Goal: Task Accomplishment & Management: Complete application form

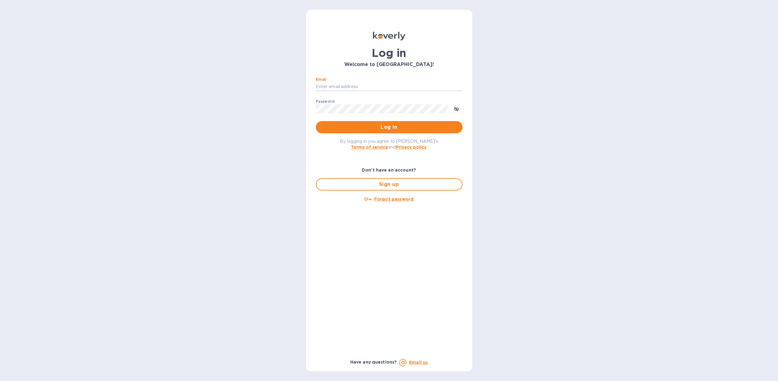
type input "[PERSON_NAME][EMAIL_ADDRESS][DOMAIN_NAME]"
click at [389, 127] on button "Log in" at bounding box center [389, 127] width 147 height 12
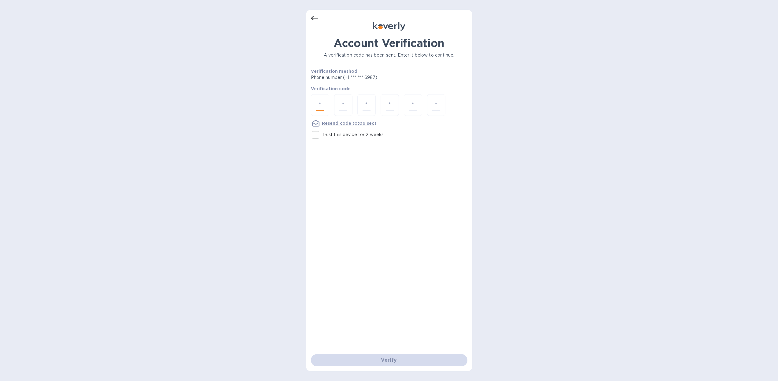
click at [320, 105] on input "number" at bounding box center [320, 104] width 8 height 11
type input "9"
type input "4"
type input "0"
type input "7"
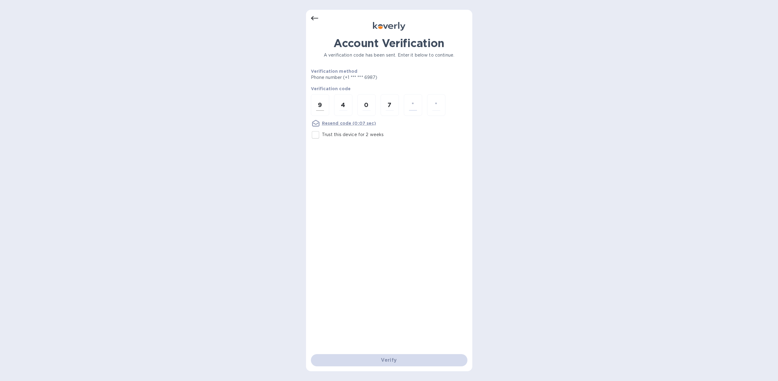
type input "7"
type input "6"
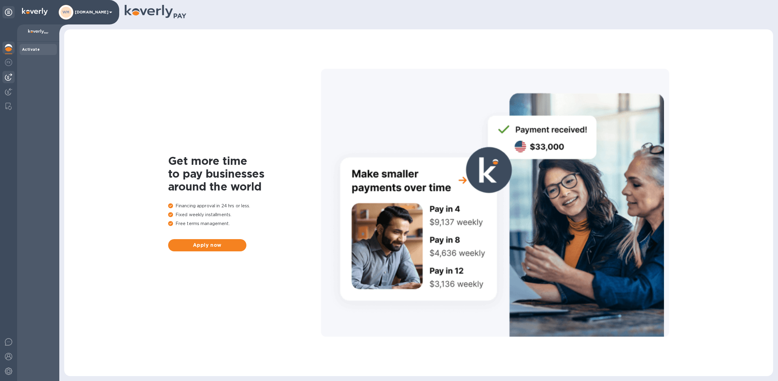
click at [10, 73] on div at bounding box center [8, 77] width 12 height 12
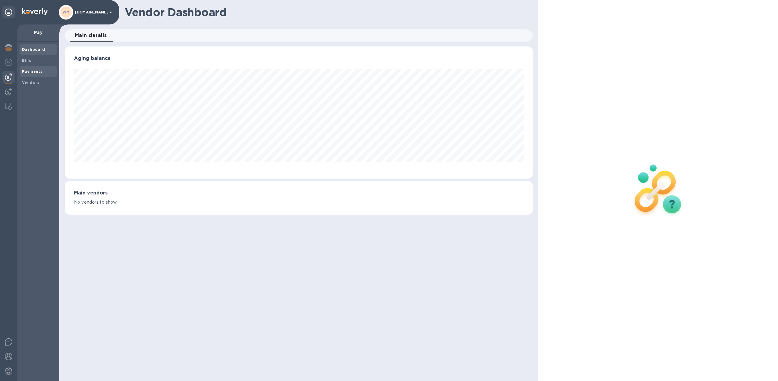
scroll to position [132, 468]
click at [39, 70] on b "Payments" at bounding box center [32, 71] width 20 height 5
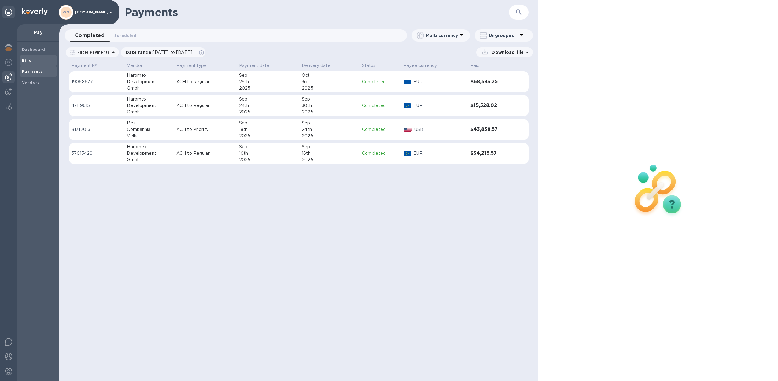
click at [38, 60] on span "Bills" at bounding box center [38, 60] width 32 height 6
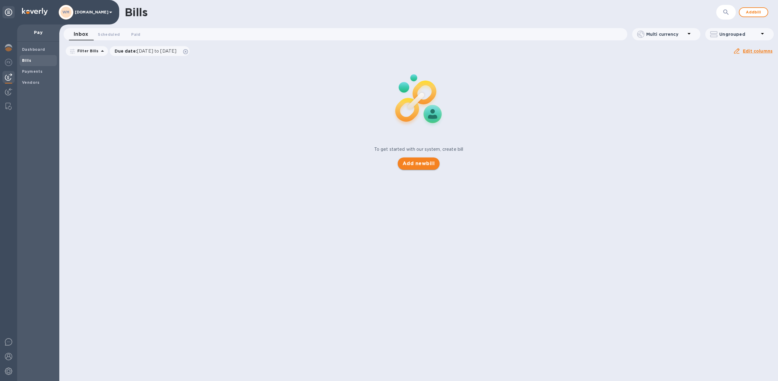
click at [417, 164] on span "Add new bill" at bounding box center [418, 163] width 32 height 7
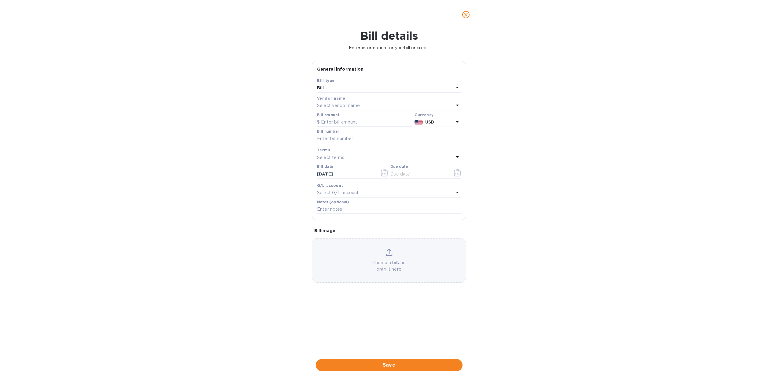
click at [331, 102] on p "Select vendor name" at bounding box center [338, 105] width 43 height 6
click at [364, 123] on input "text" at bounding box center [389, 122] width 108 height 9
type input "[PERSON_NAME]"
click at [354, 137] on p "Maraska d.d." at bounding box center [386, 140] width 129 height 6
click at [346, 119] on input "text" at bounding box center [364, 122] width 95 height 9
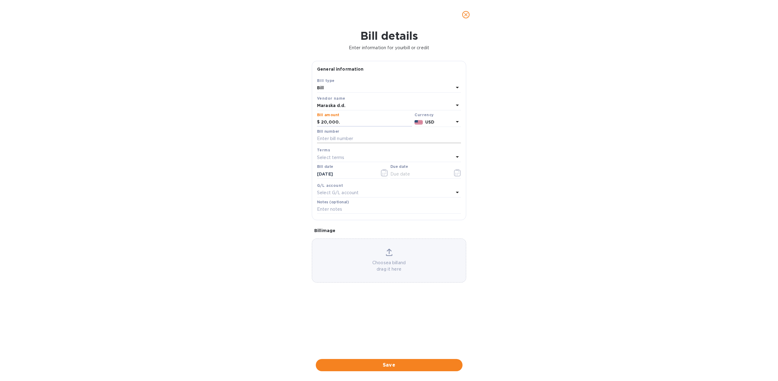
type input "20,000"
click at [359, 138] on input "text" at bounding box center [389, 138] width 144 height 9
type input "[PHONE_NUMBER]. WWLPO2093"
click at [456, 174] on icon "button" at bounding box center [457, 172] width 7 height 7
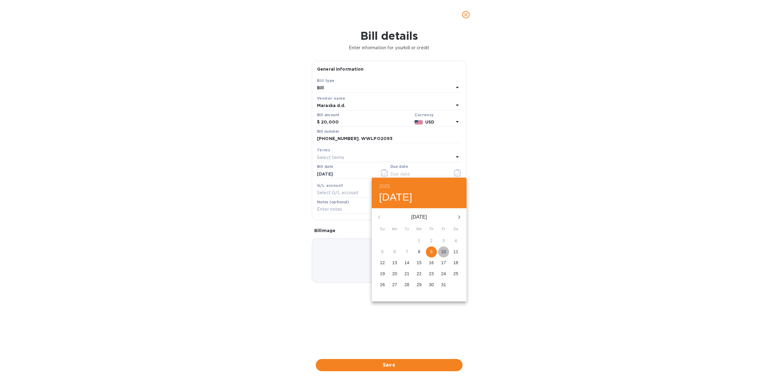
click at [443, 251] on p "10" at bounding box center [443, 251] width 5 height 6
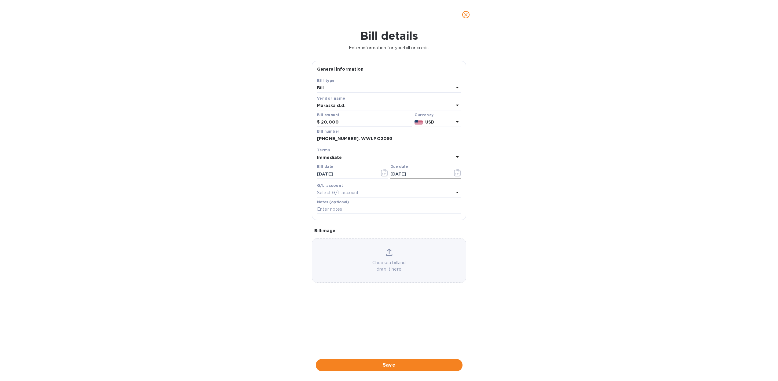
click at [456, 171] on icon "button" at bounding box center [457, 172] width 7 height 7
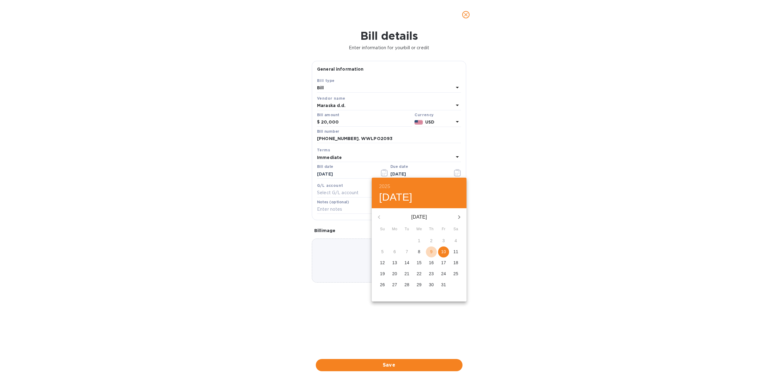
click at [430, 253] on p "9" at bounding box center [431, 251] width 2 height 6
type input "[DATE]"
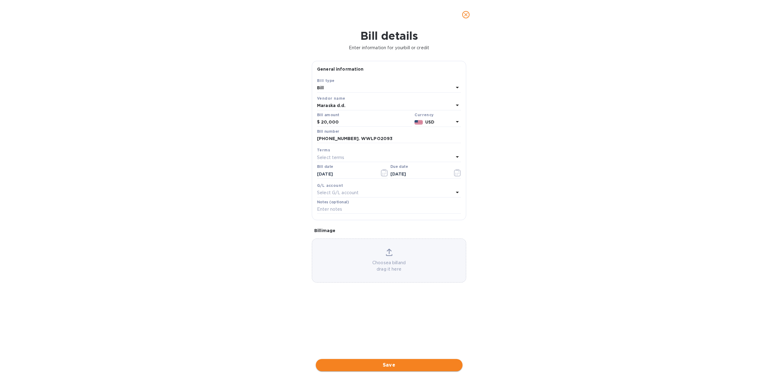
click at [381, 361] on span "Save" at bounding box center [388, 364] width 137 height 7
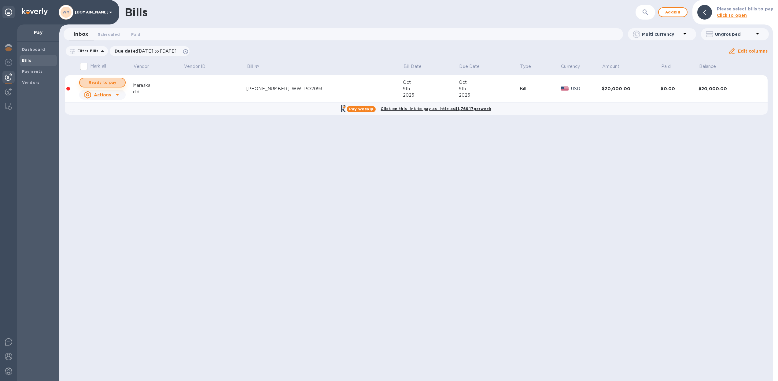
click at [118, 82] on span "Ready to pay" at bounding box center [102, 82] width 35 height 7
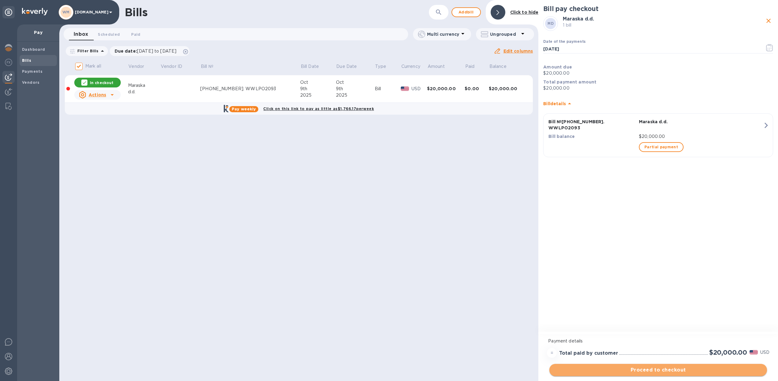
click at [614, 369] on span "Proceed to checkout" at bounding box center [658, 369] width 208 height 7
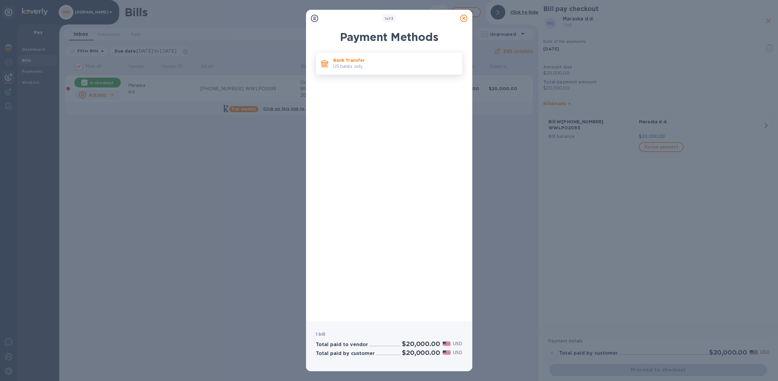
click at [367, 70] on div "Bank Transfer US banks only." at bounding box center [395, 63] width 129 height 17
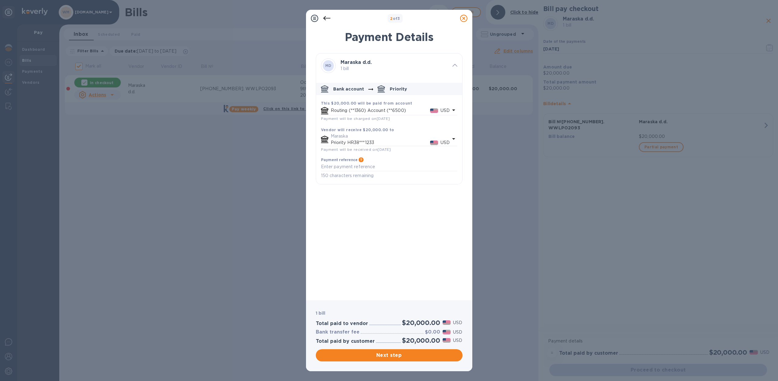
click at [397, 110] on p "Routing (**1360) Account (**6500)" at bounding box center [380, 110] width 99 height 6
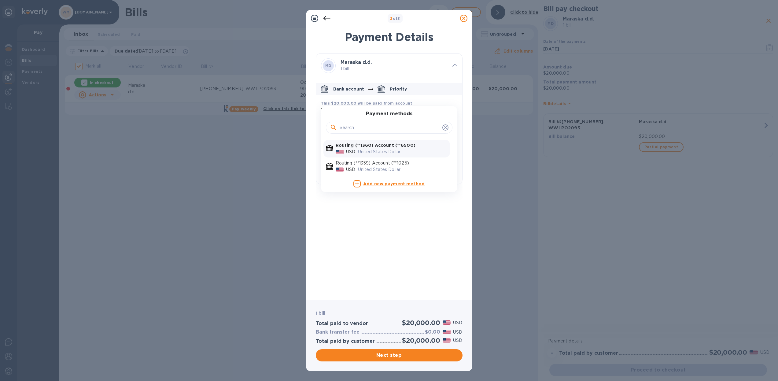
click at [396, 147] on div "United States Dollar" at bounding box center [403, 151] width 92 height 9
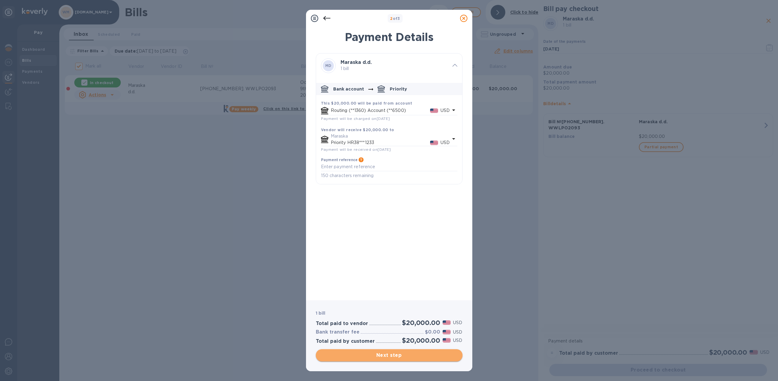
click at [389, 356] on span "Next step" at bounding box center [388, 354] width 137 height 7
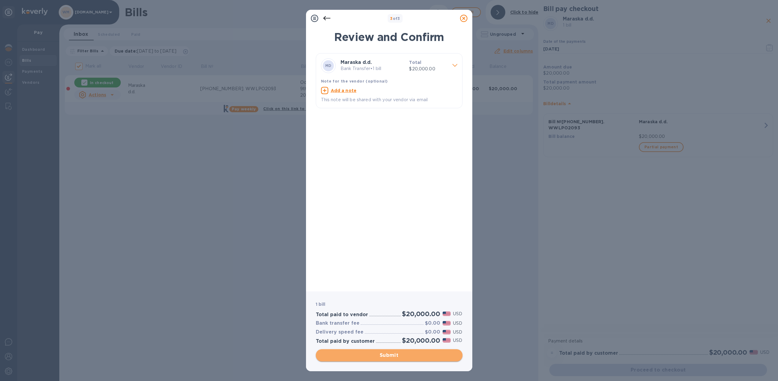
click at [390, 353] on span "Submit" at bounding box center [388, 354] width 137 height 7
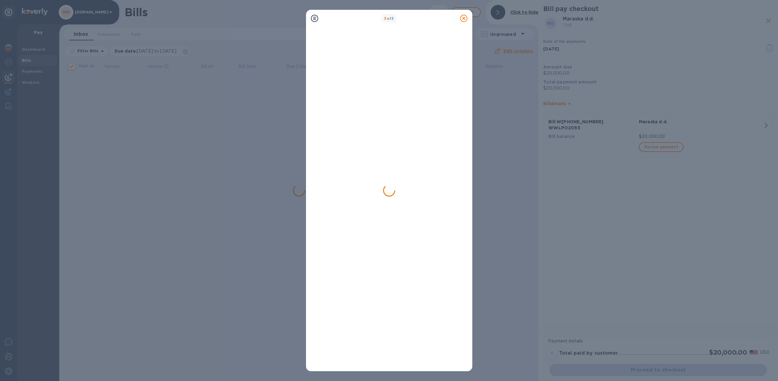
checkbox input "false"
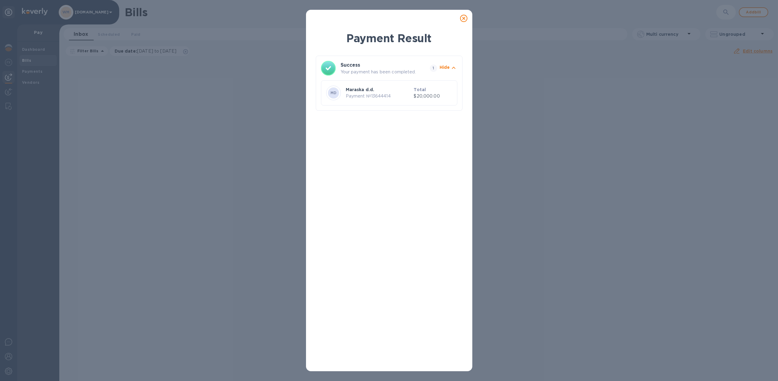
click at [464, 19] on icon at bounding box center [463, 18] width 7 height 7
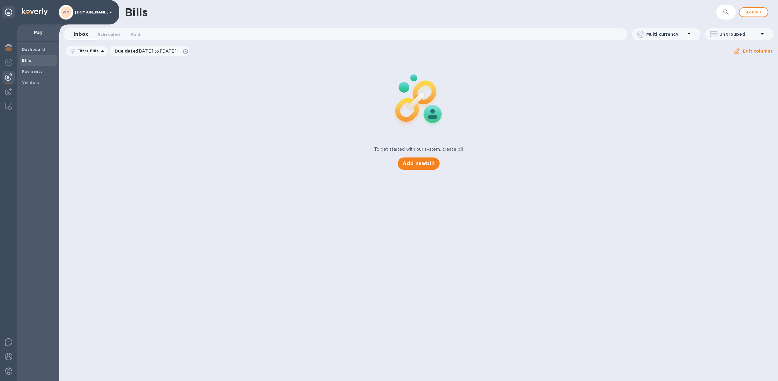
click at [286, 119] on div "To get started with our system, create bill Add new bill" at bounding box center [418, 114] width 723 height 115
click at [35, 70] on b "Payments" at bounding box center [32, 71] width 20 height 5
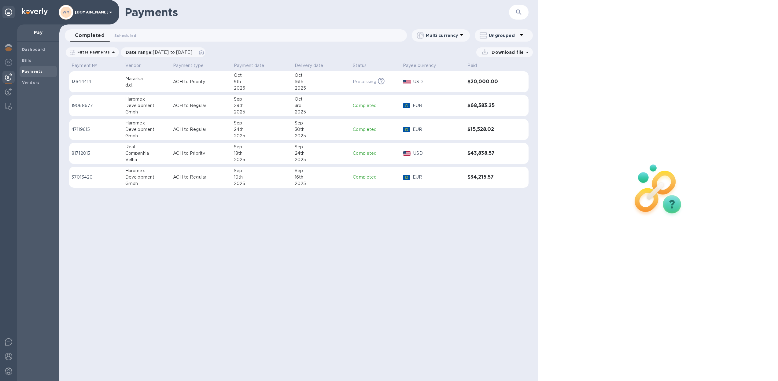
click at [326, 243] on div "Payments ​ Completed 0 Scheduled 0 Multi currency Ungrouped Filter Payments Dat…" at bounding box center [298, 190] width 479 height 381
